Goal: Task Accomplishment & Management: Use online tool/utility

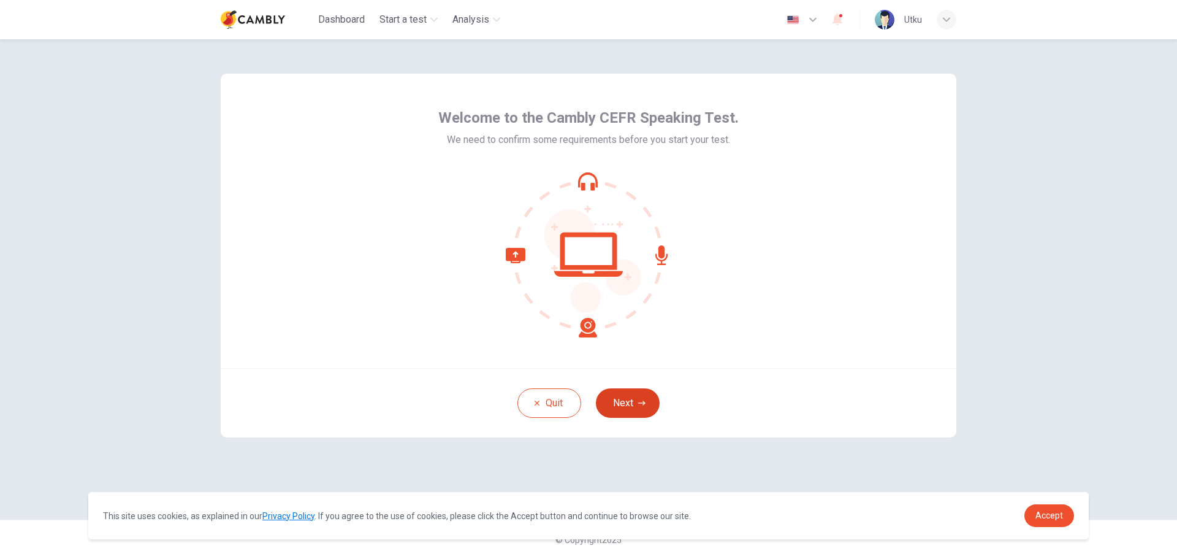
click at [646, 397] on button "Next" at bounding box center [628, 402] width 64 height 29
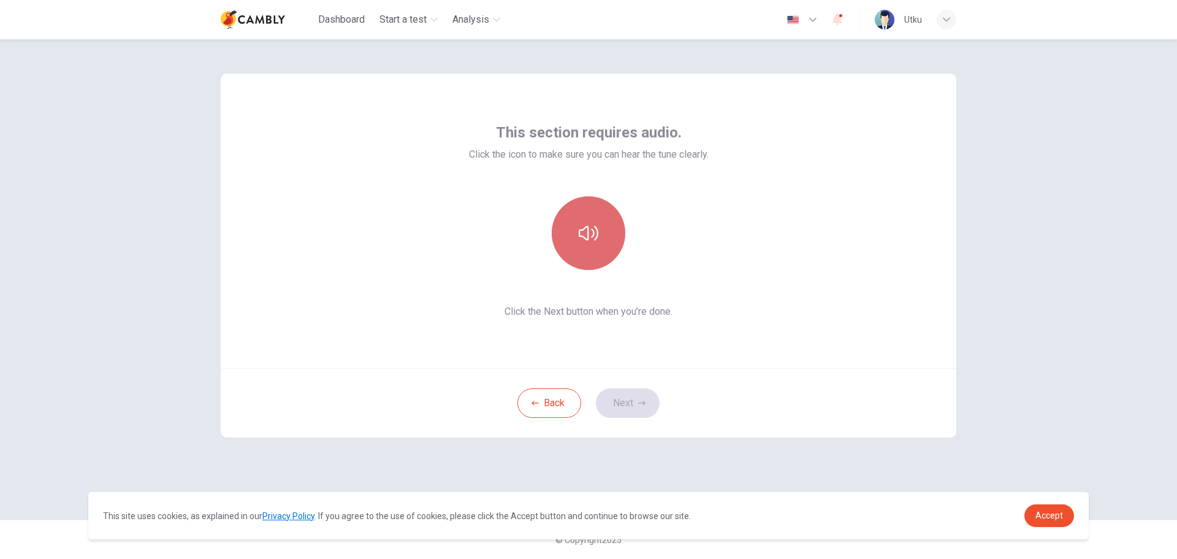
click at [581, 228] on icon "button" at bounding box center [589, 233] width 20 height 20
click at [638, 410] on button "Next" at bounding box center [628, 402] width 64 height 29
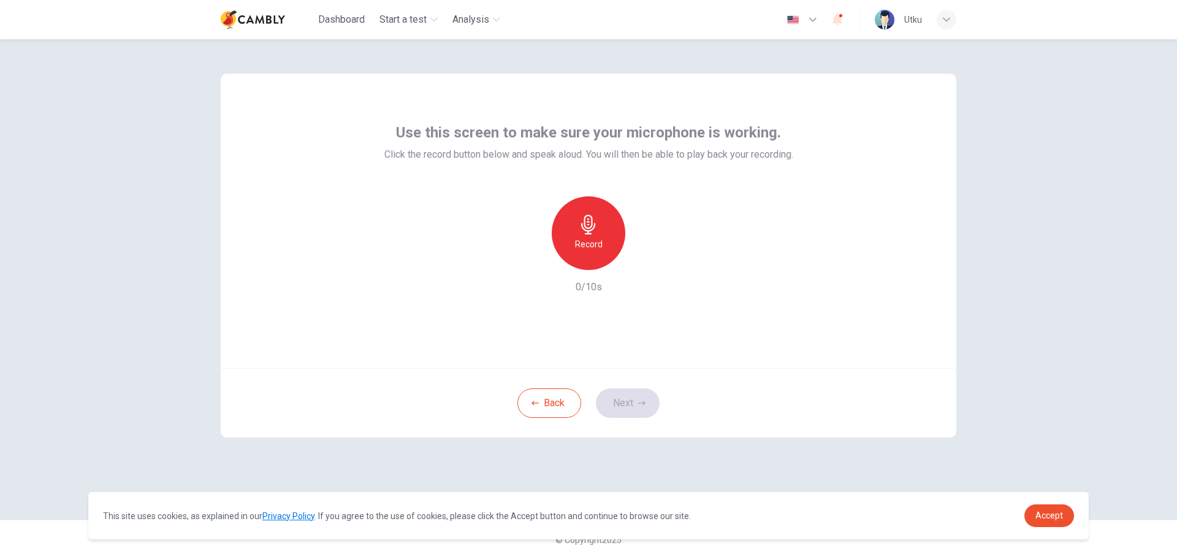
click at [593, 229] on icon "button" at bounding box center [588, 225] width 14 height 20
click at [592, 229] on icon "button" at bounding box center [588, 225] width 14 height 20
click at [598, 236] on div "Record" at bounding box center [589, 233] width 74 height 74
click at [591, 229] on icon "button" at bounding box center [589, 225] width 20 height 20
click at [646, 260] on icon "button" at bounding box center [646, 259] width 6 height 7
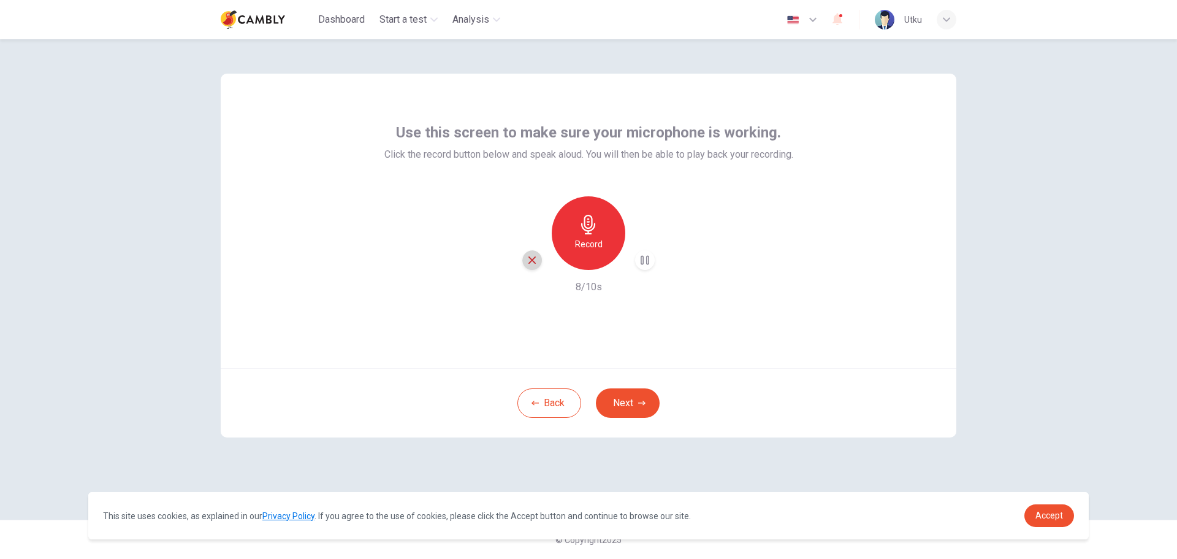
click at [533, 259] on icon "button" at bounding box center [531, 259] width 7 height 7
click at [584, 247] on h6 "Record" at bounding box center [589, 244] width 28 height 15
click at [585, 247] on h6 "Stop" at bounding box center [588, 244] width 18 height 15
click at [643, 264] on icon "button" at bounding box center [645, 260] width 12 height 12
click at [643, 264] on icon "button" at bounding box center [645, 260] width 9 height 9
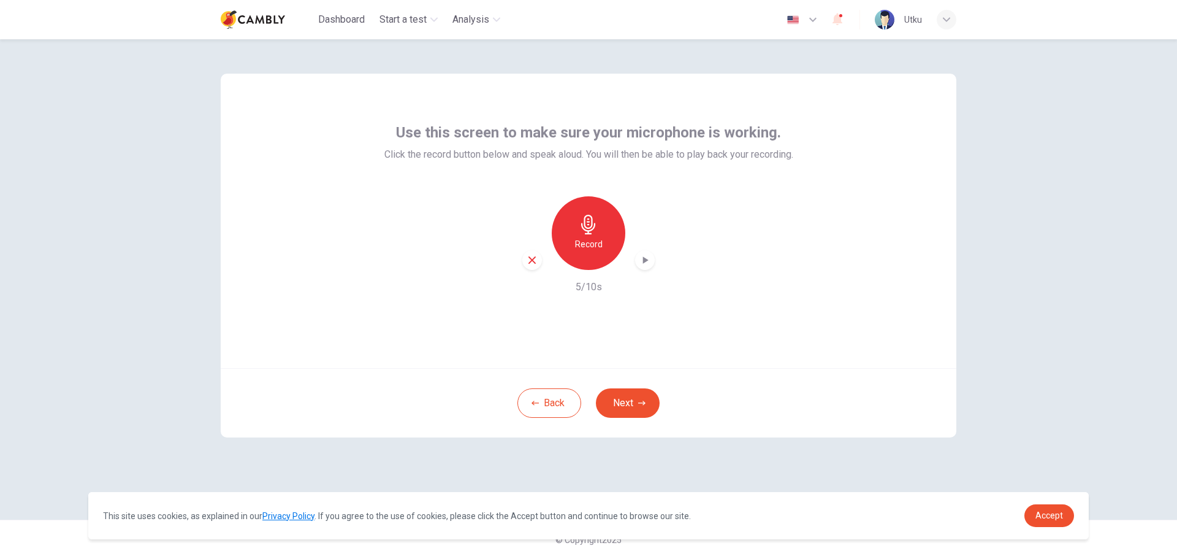
click at [643, 264] on icon "button" at bounding box center [645, 260] width 12 height 12
click at [643, 264] on icon "button" at bounding box center [645, 260] width 9 height 9
click at [577, 232] on div "Record" at bounding box center [589, 233] width 74 height 74
click at [577, 232] on div "Stop" at bounding box center [589, 233] width 74 height 74
click at [535, 265] on icon "button" at bounding box center [532, 259] width 11 height 11
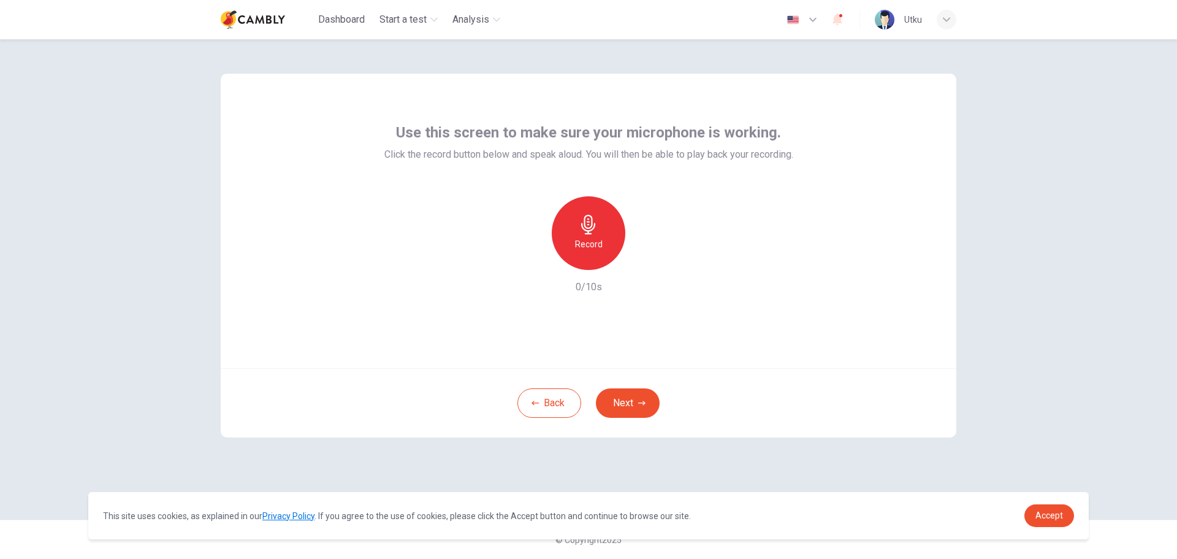
click at [609, 242] on div "Record" at bounding box center [589, 233] width 74 height 74
click at [607, 238] on div "Stop" at bounding box center [589, 233] width 74 height 74
click at [644, 258] on icon "button" at bounding box center [646, 259] width 6 height 7
click at [583, 248] on h6 "Record" at bounding box center [589, 244] width 28 height 15
click at [625, 403] on button "Next" at bounding box center [628, 402] width 64 height 29
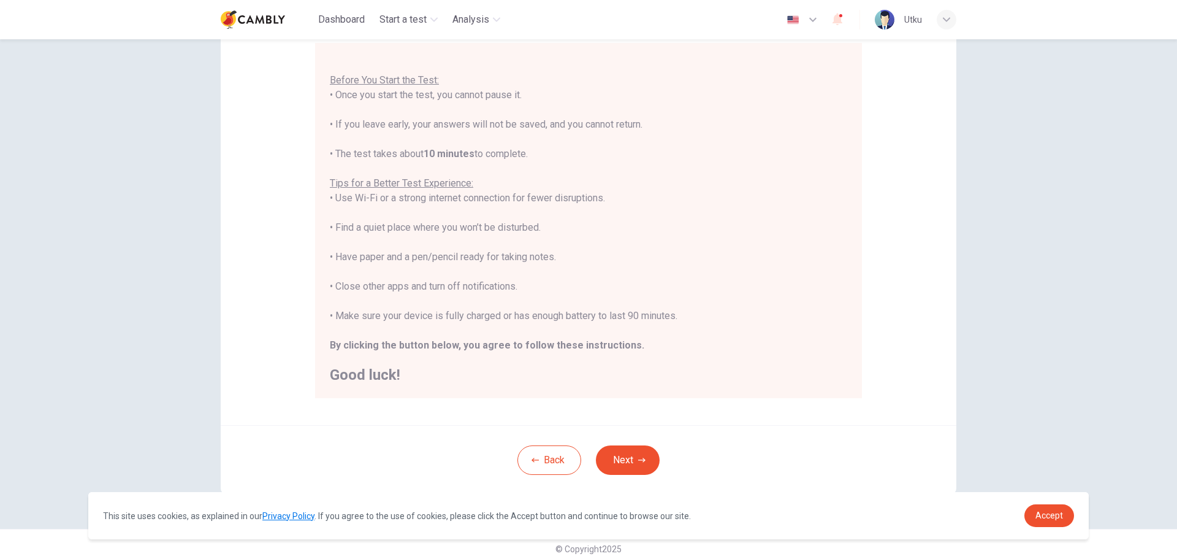
scroll to position [123, 0]
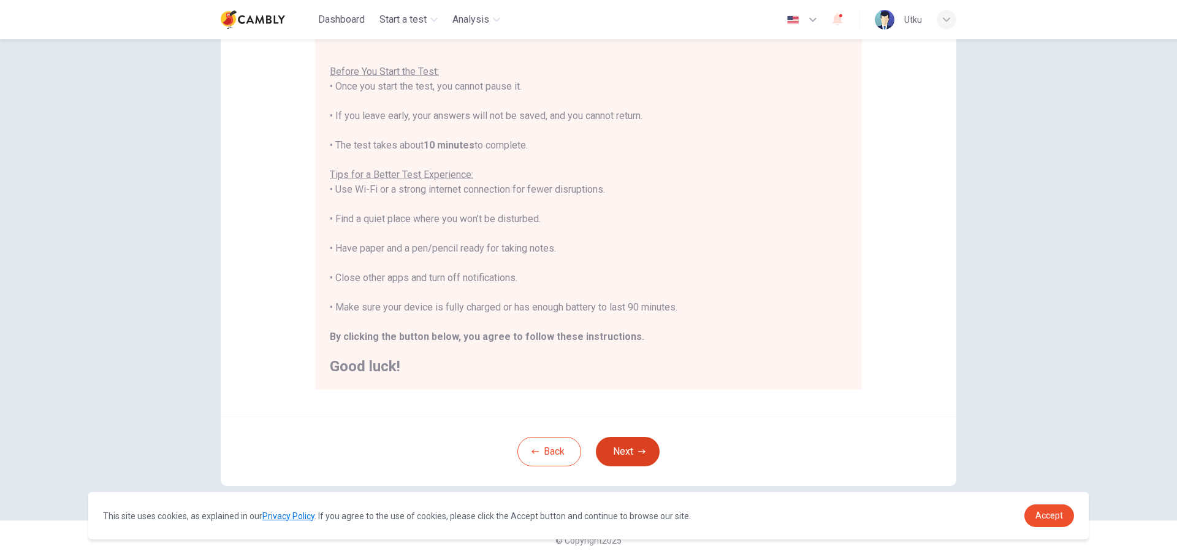
click at [635, 447] on button "Next" at bounding box center [628, 451] width 64 height 29
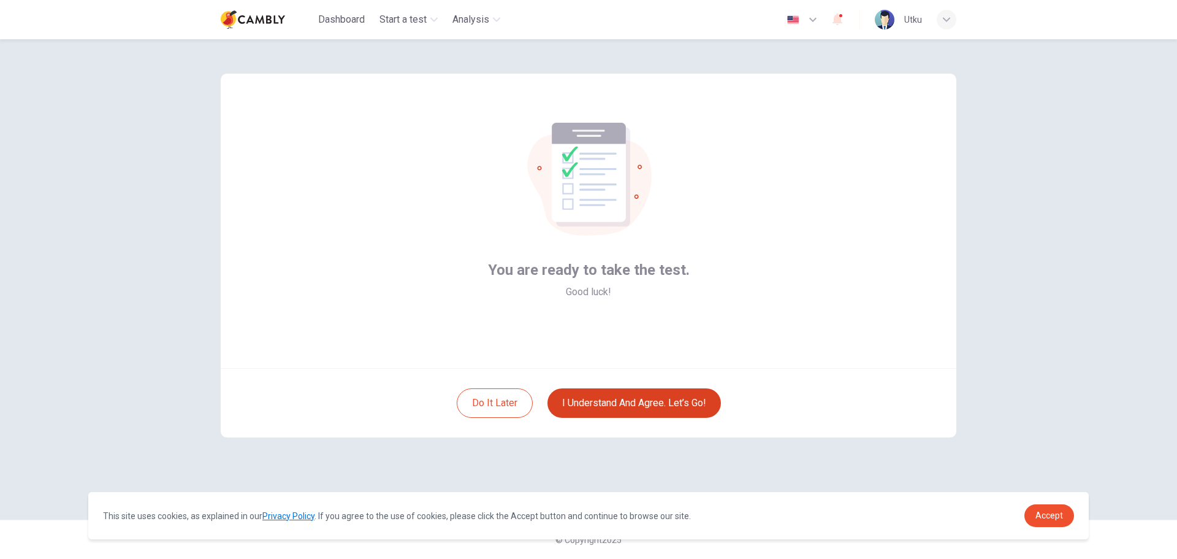
click at [654, 400] on button "I understand and agree. Let’s go!" at bounding box center [634, 402] width 174 height 29
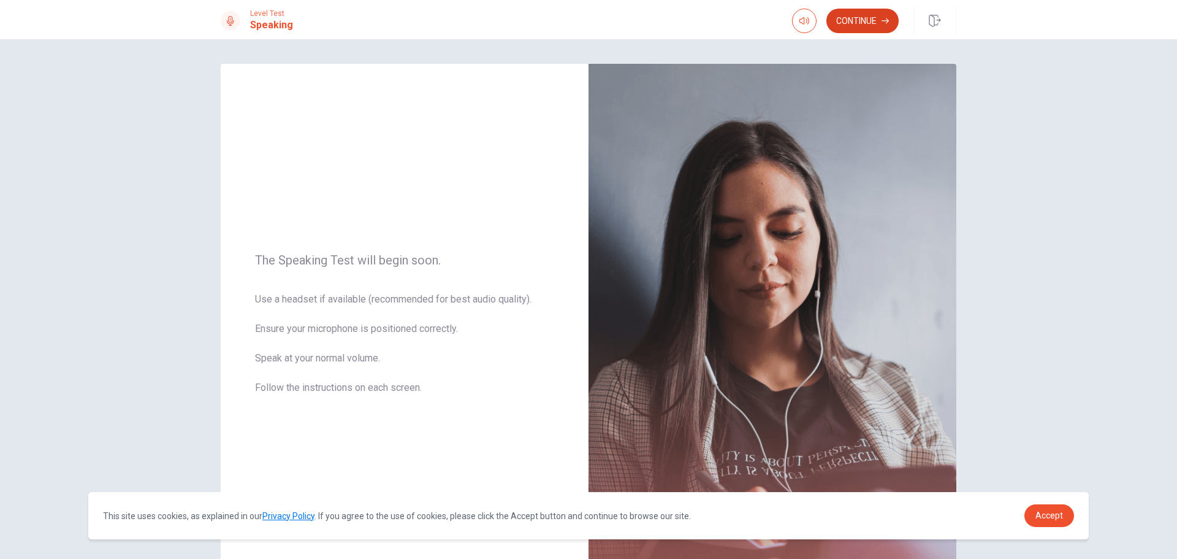
click at [872, 26] on button "Continue" at bounding box center [862, 21] width 72 height 25
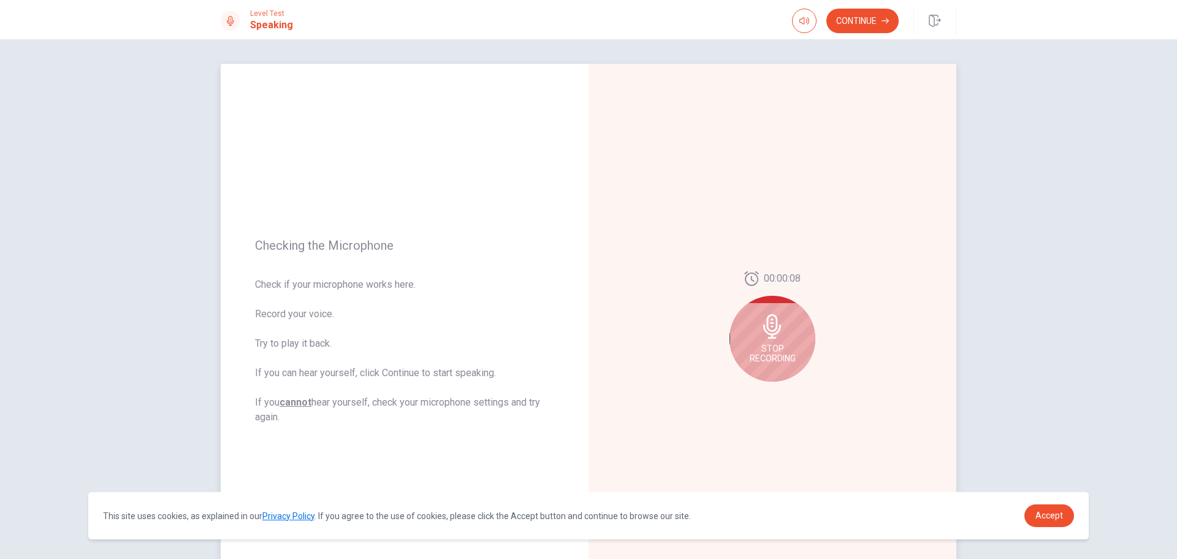
click at [785, 338] on div "Stop Recording" at bounding box center [773, 339] width 86 height 86
click at [771, 332] on icon at bounding box center [775, 330] width 25 height 25
click at [783, 392] on icon "Play Audio" at bounding box center [786, 390] width 6 height 7
click at [766, 306] on div at bounding box center [773, 330] width 86 height 86
click at [780, 327] on icon at bounding box center [775, 330] width 25 height 25
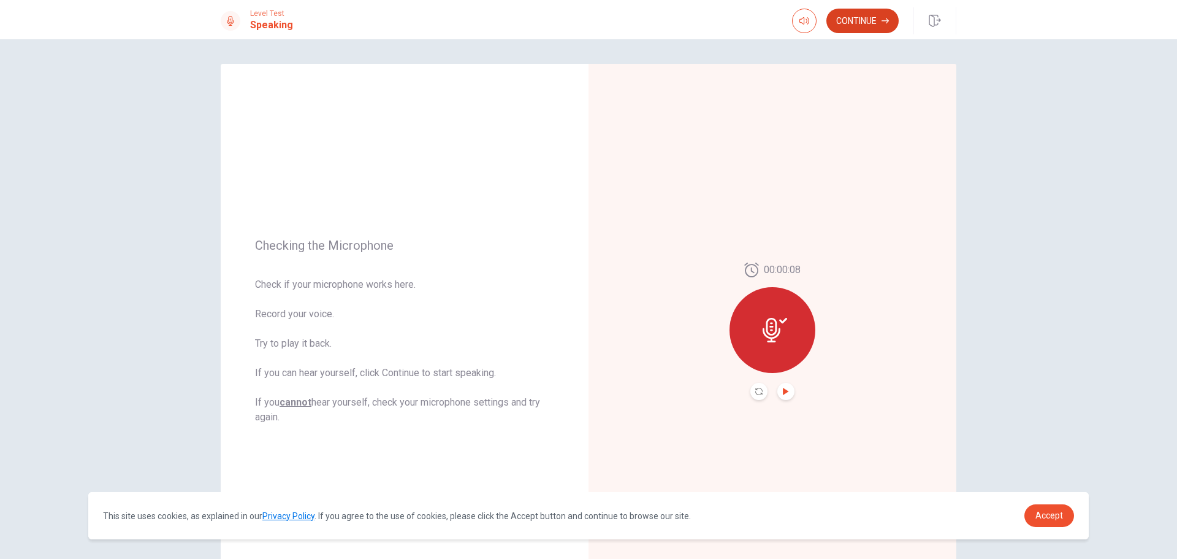
click at [863, 18] on button "Continue" at bounding box center [862, 21] width 72 height 25
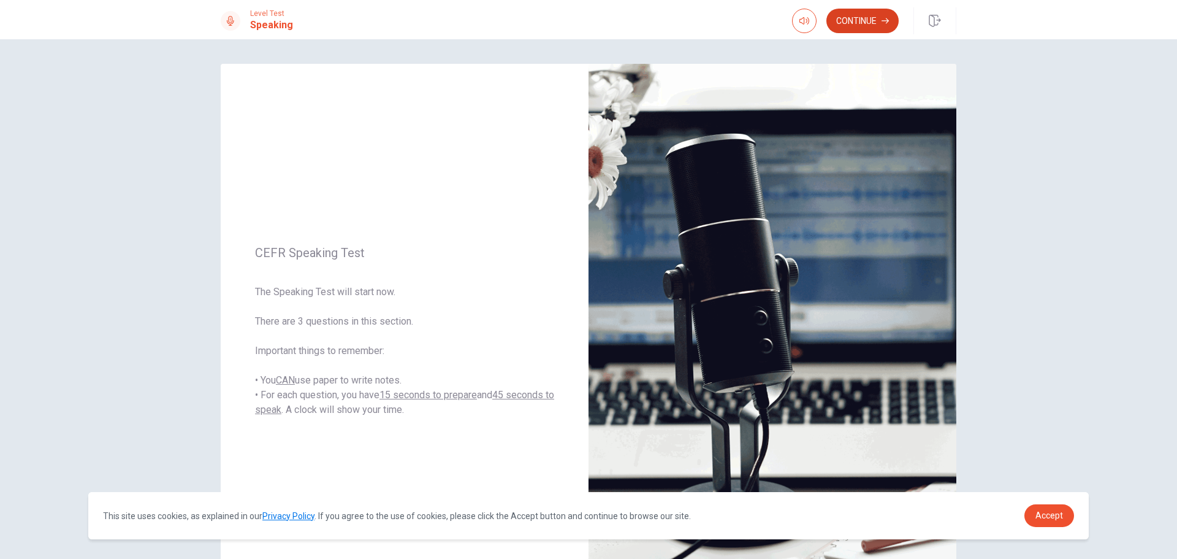
click at [846, 26] on button "Continue" at bounding box center [862, 21] width 72 height 25
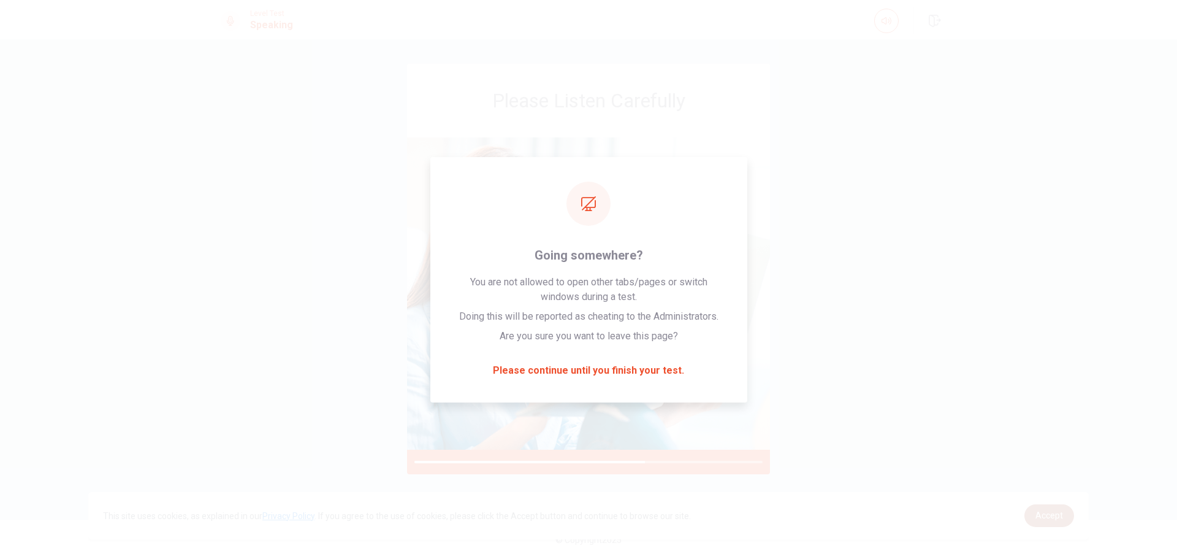
click at [1058, 514] on span "Accept" at bounding box center [1050, 515] width 28 height 10
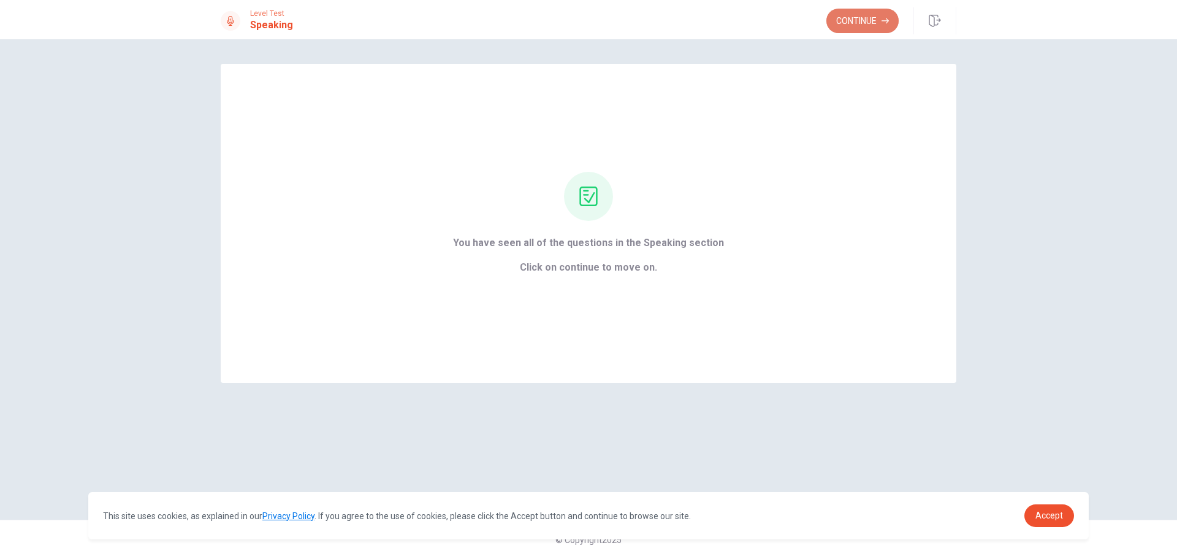
click at [856, 23] on button "Continue" at bounding box center [862, 21] width 72 height 25
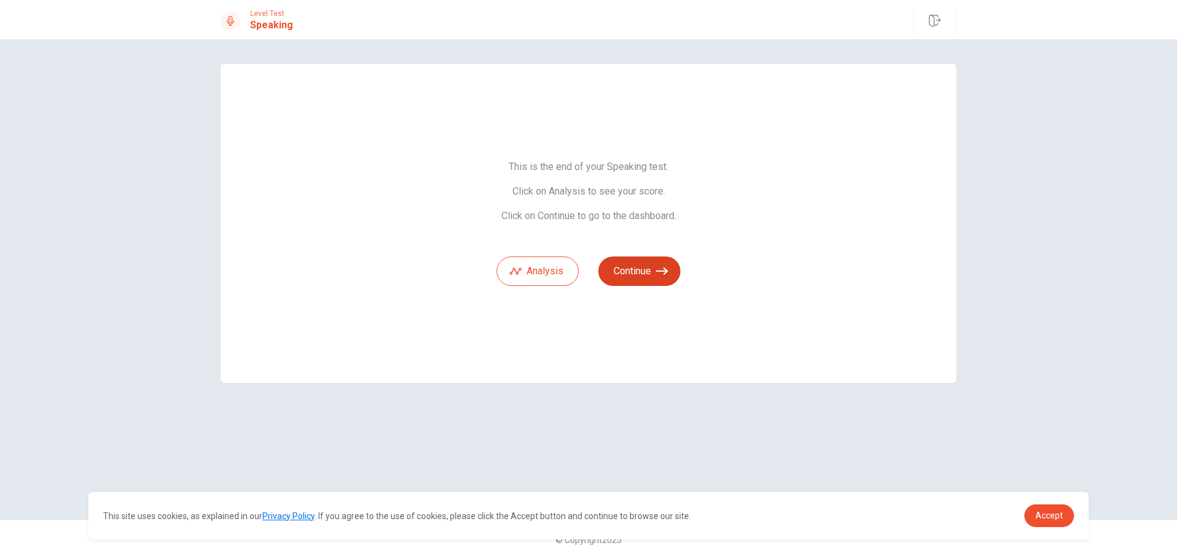
click at [673, 267] on button "Continue" at bounding box center [639, 270] width 82 height 29
